Goal: Complete application form: Complete application form

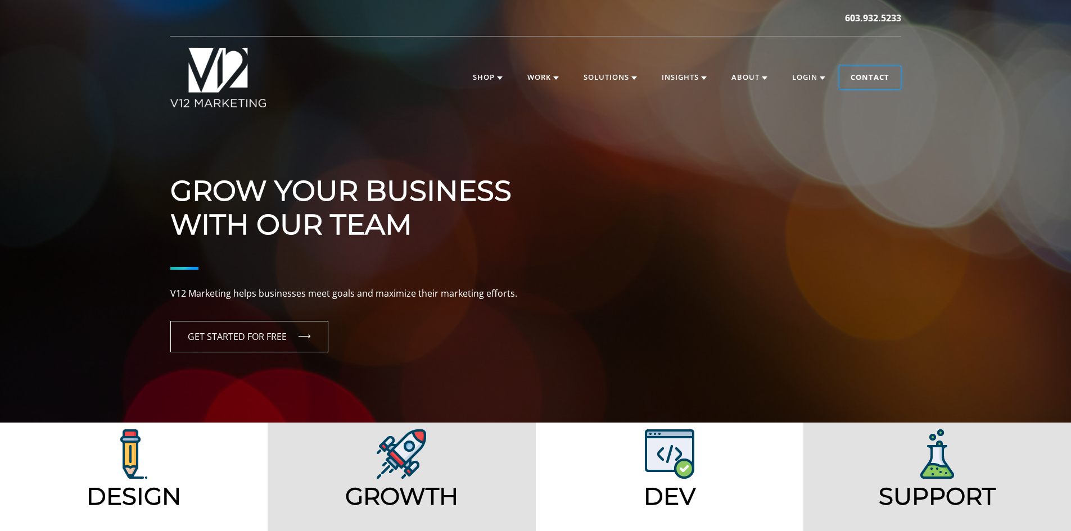
click at [864, 75] on link "Contact" at bounding box center [869, 77] width 61 height 22
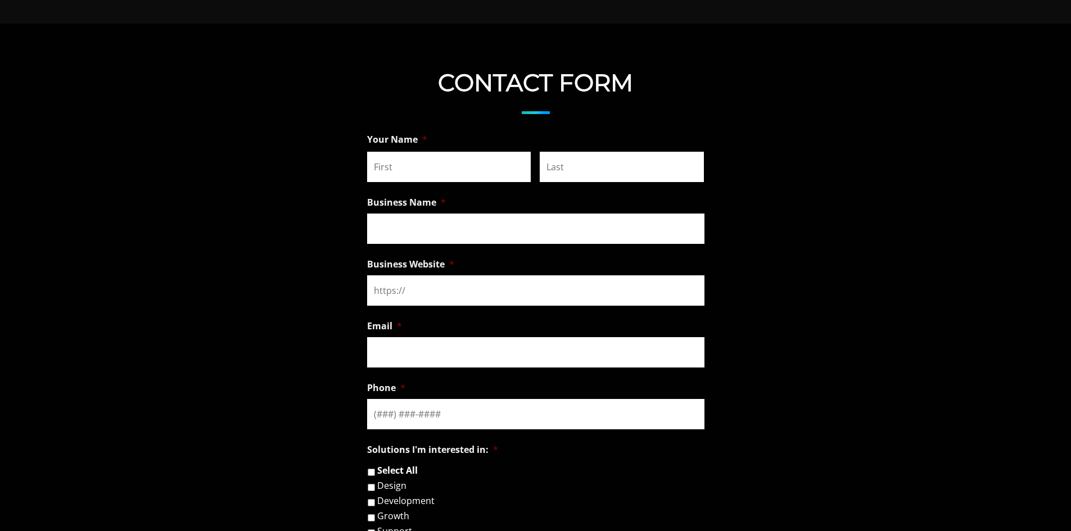
scroll to position [787, 0]
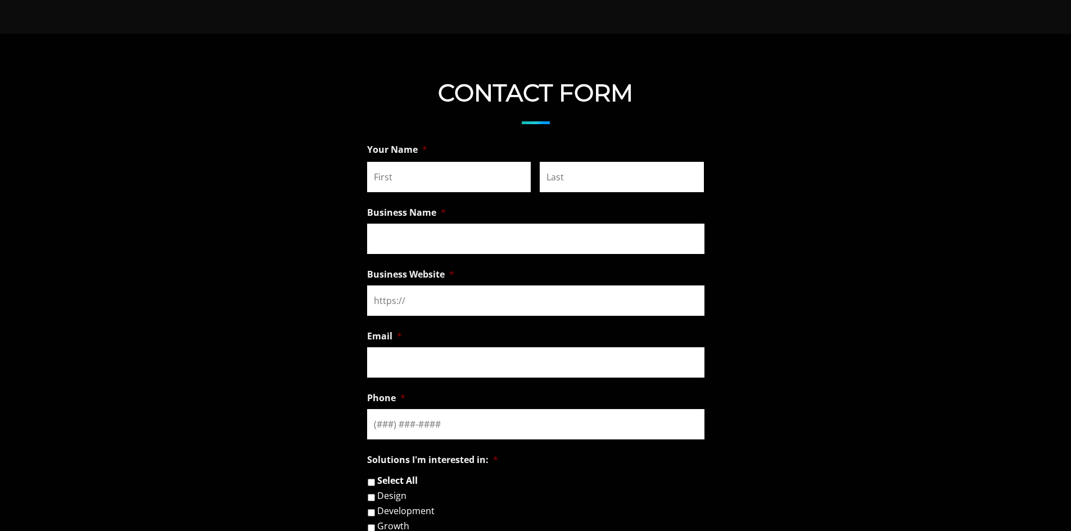
click at [467, 184] on input "First" at bounding box center [449, 177] width 164 height 30
type input "[PERSON_NAME]"
type input "50Pros"
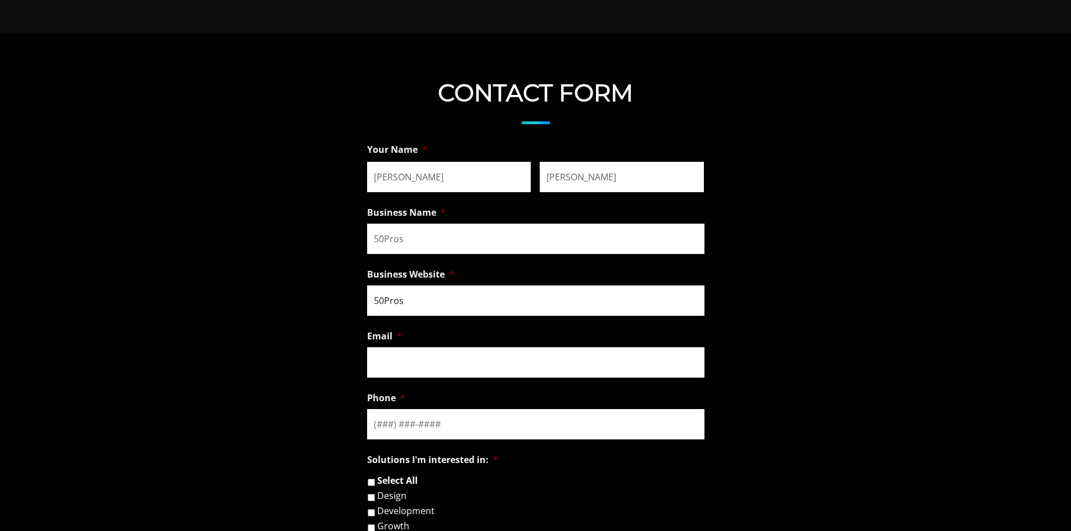
type input "[EMAIL_ADDRESS][DOMAIN_NAME]"
type input "[PHONE_NUMBER]"
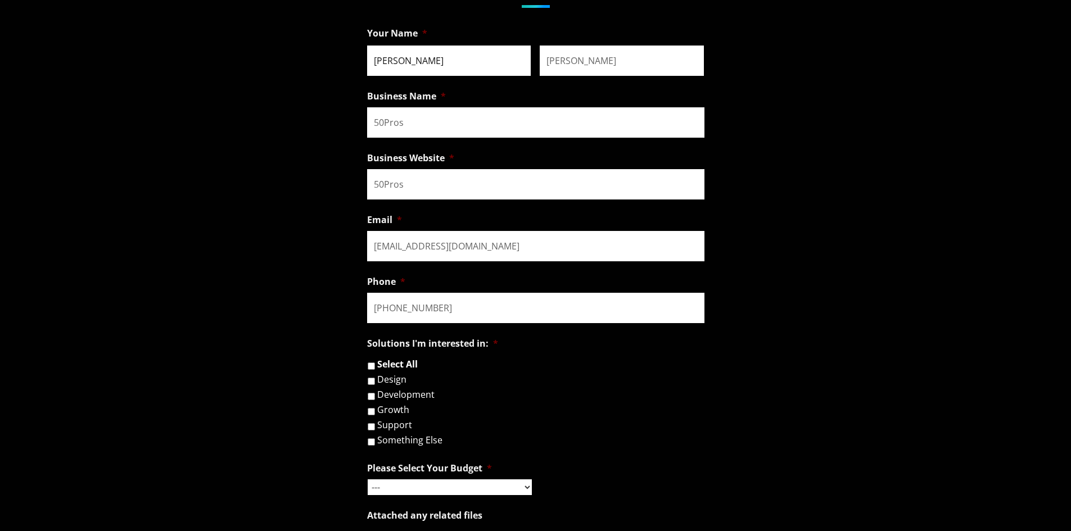
scroll to position [1068, 0]
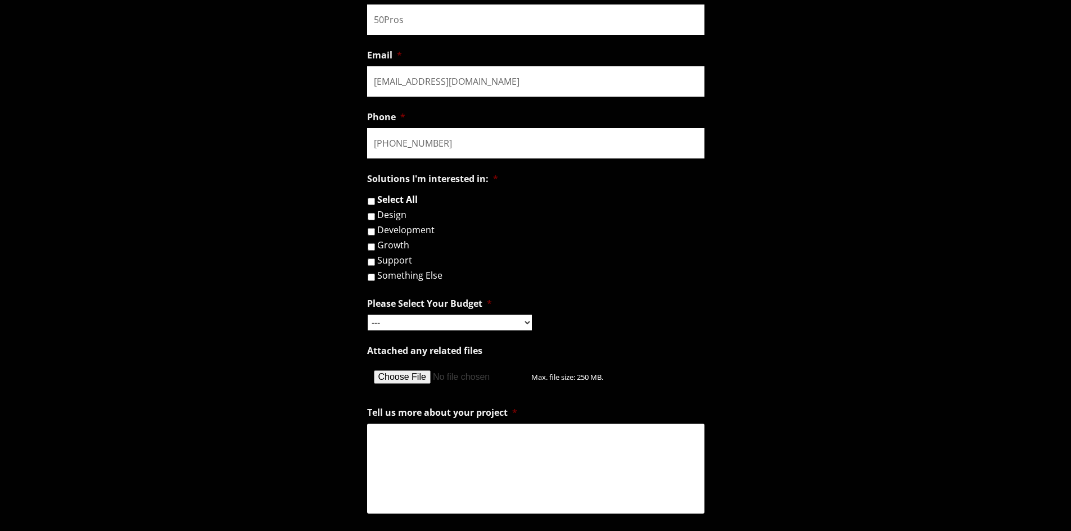
click at [456, 321] on select "--- Hourly Support: $100 / Hour Less than $1,000 $1,000 - $5,000 $5,000 - $20,0…" at bounding box center [450, 323] width 164 height 16
select select "$1,000 - $5,000"
click at [368, 315] on select "--- Hourly Support: $100 / Hour Less than $1,000 $1,000 - $5,000 $5,000 - $20,0…" at bounding box center [450, 323] width 164 height 16
click at [373, 278] on input "Something Else" at bounding box center [371, 277] width 7 height 7
checkbox input "true"
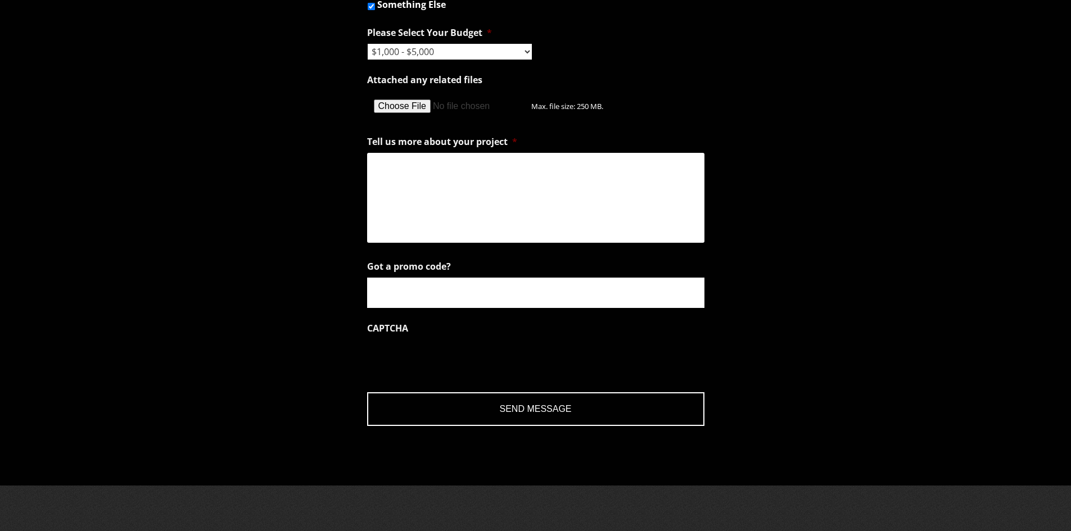
scroll to position [1349, 0]
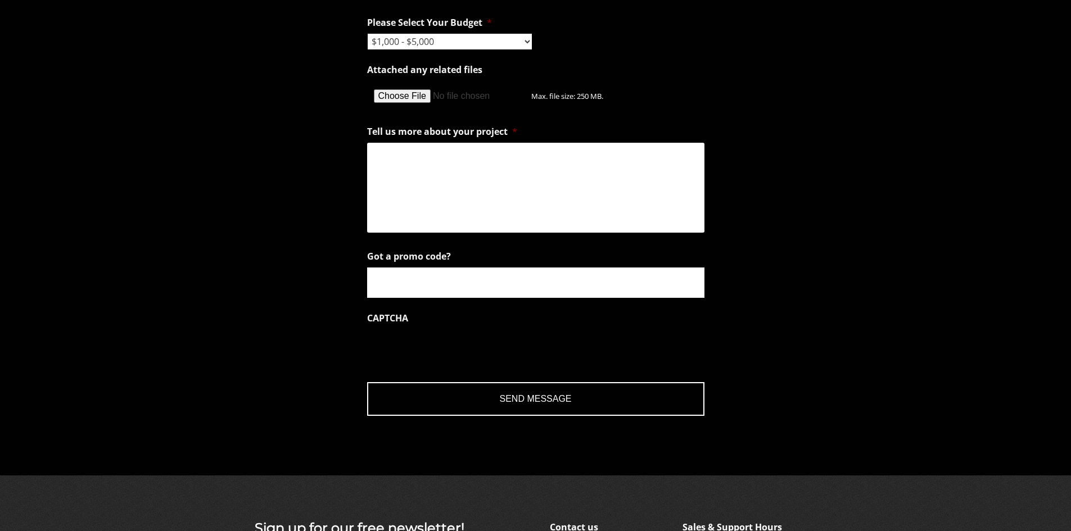
click at [468, 208] on textarea "Tell us more about your project *" at bounding box center [535, 188] width 337 height 90
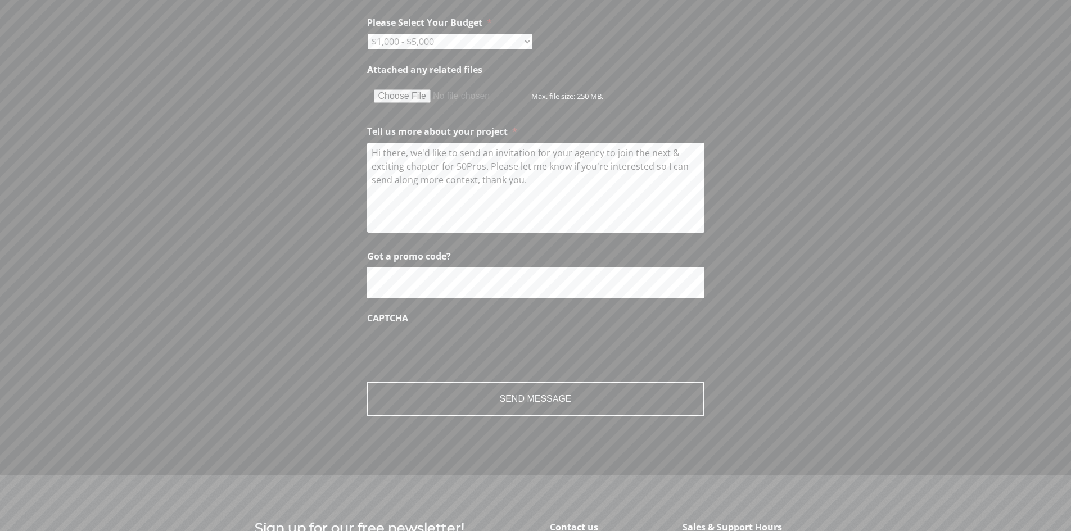
type textarea "Hi there, we'd like to send an invitation for your agency to join the next & ex…"
click at [433, 280] on input "Got a promo code?" at bounding box center [535, 283] width 337 height 30
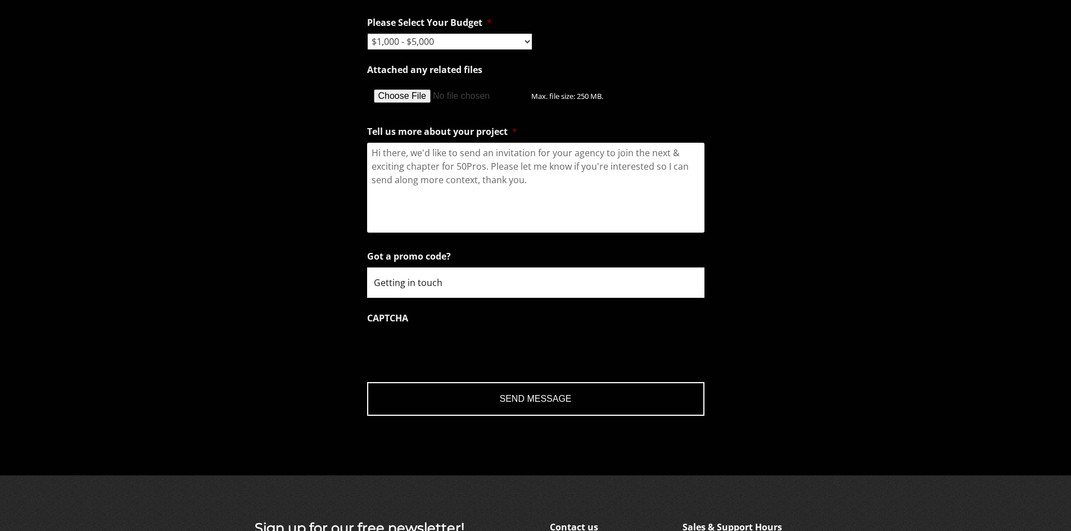
type input "Getting in touch"
